Goal: Task Accomplishment & Management: Manage account settings

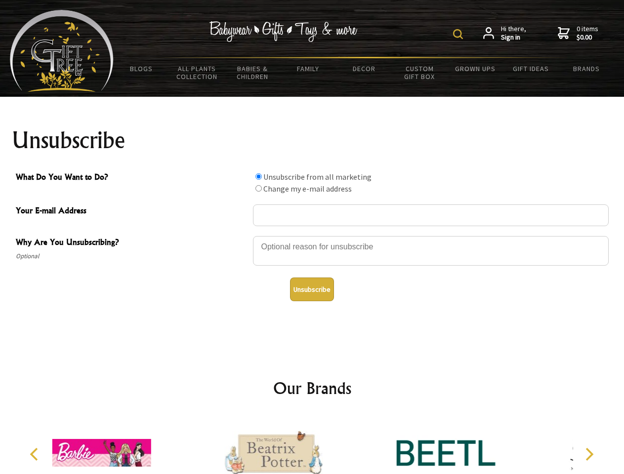
click at [459, 34] on img at bounding box center [458, 34] width 10 height 10
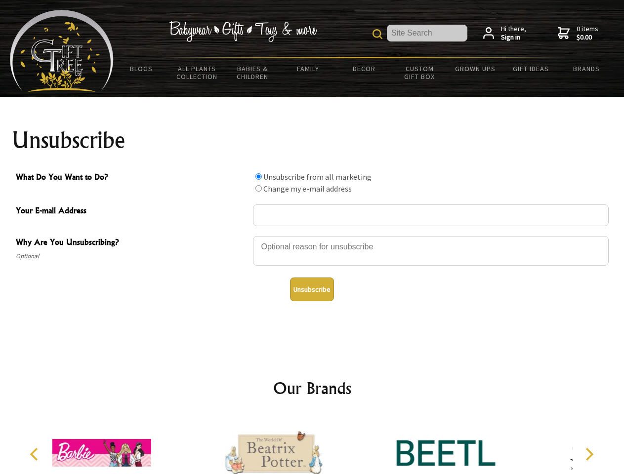
click at [312, 236] on div at bounding box center [431, 252] width 356 height 35
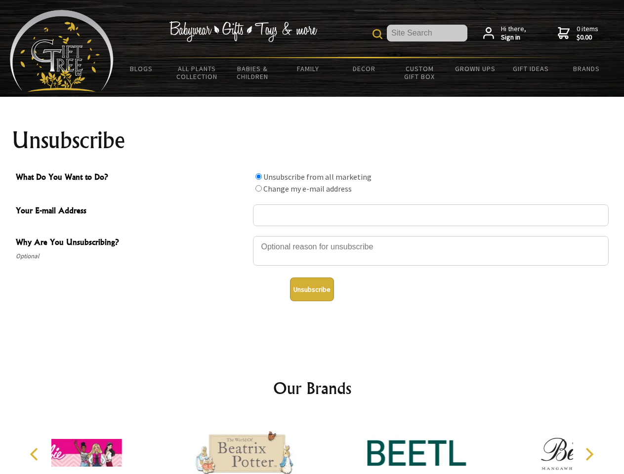
click at [258, 176] on input "What Do You Want to Do?" at bounding box center [258, 176] width 6 height 6
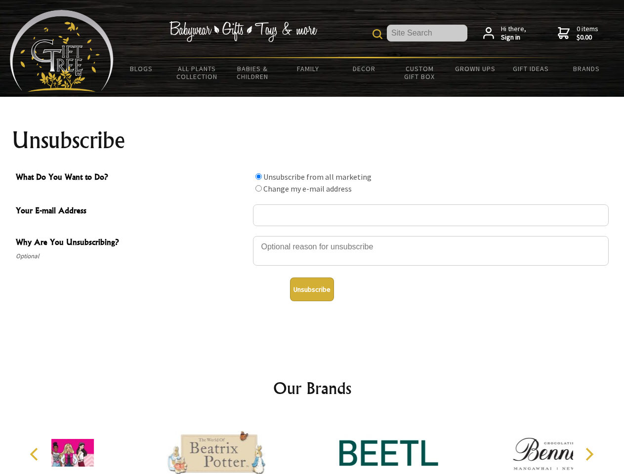
click at [258, 188] on input "What Do You Want to Do?" at bounding box center [258, 188] width 6 height 6
radio input "true"
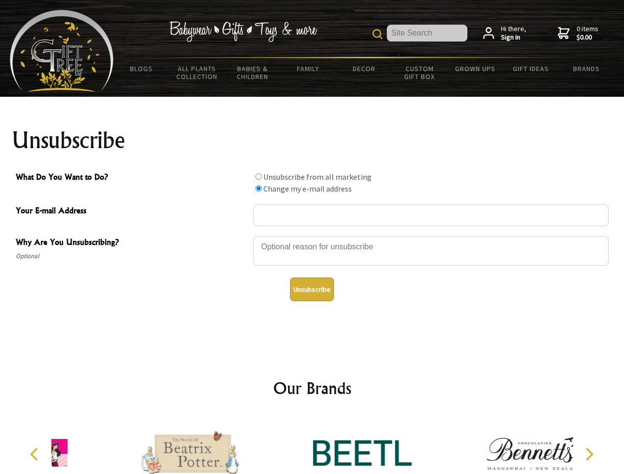
click at [312, 289] on button "Unsubscribe" at bounding box center [312, 290] width 44 height 24
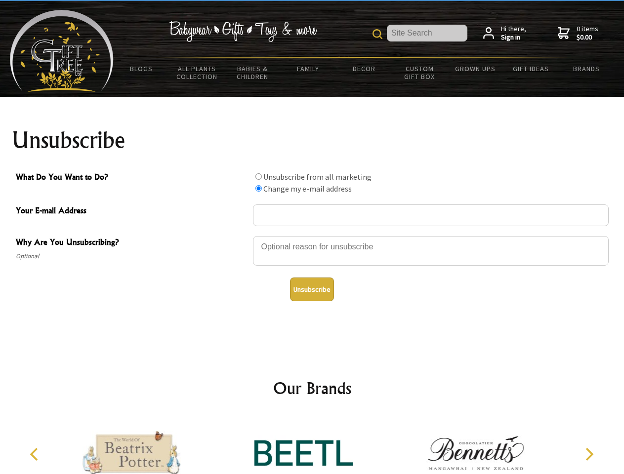
click at [36, 454] on icon "Previous" at bounding box center [35, 454] width 13 height 13
click at [589, 454] on icon "Next" at bounding box center [588, 454] width 13 height 13
